Goal: Information Seeking & Learning: Check status

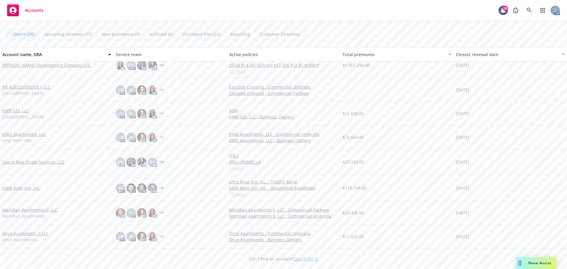
scroll to position [295, 0]
click at [32, 186] on link "Little River Inn, Inc." at bounding box center [21, 188] width 38 height 6
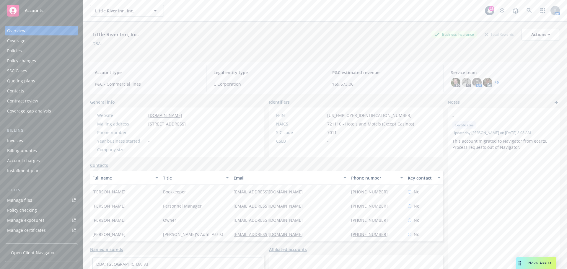
click at [38, 55] on div "Policies" at bounding box center [41, 50] width 69 height 9
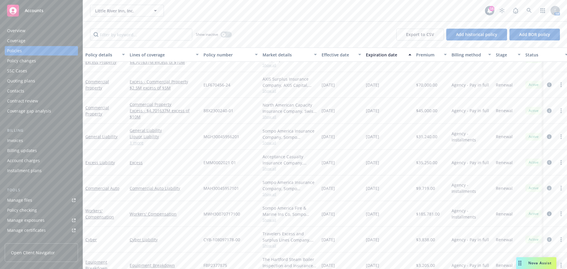
scroll to position [82, 0]
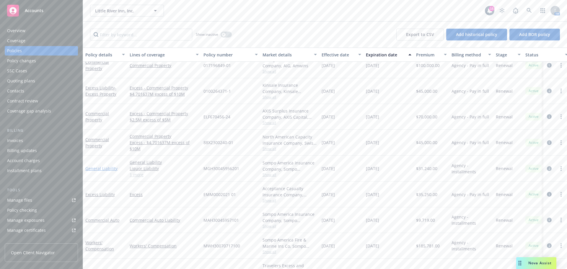
click at [105, 168] on link "General Liability" at bounding box center [101, 169] width 32 height 6
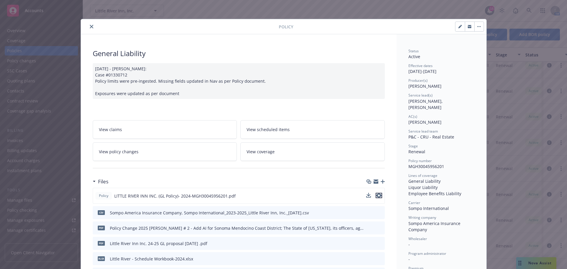
click at [376, 196] on icon "preview file" at bounding box center [378, 195] width 5 height 4
click at [88, 28] on button "close" at bounding box center [91, 26] width 7 height 7
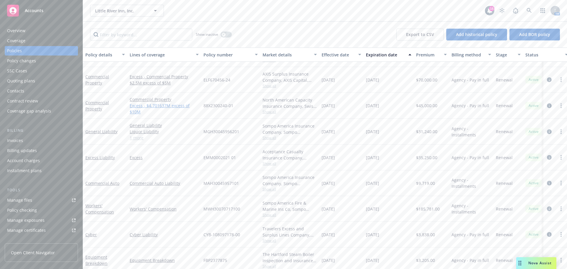
scroll to position [118, 0]
